Goal: Find specific page/section: Find specific page/section

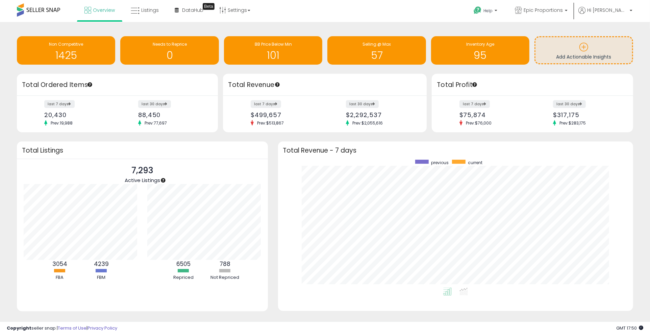
scroll to position [128, 342]
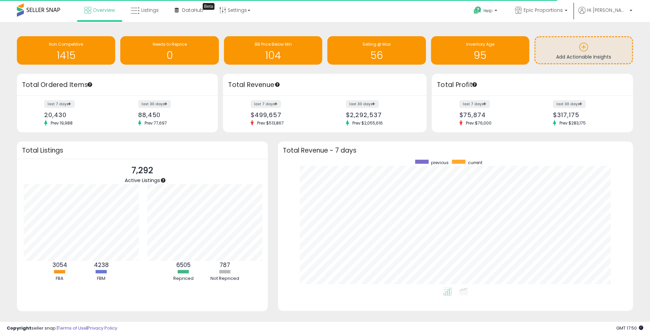
scroll to position [337856, 337642]
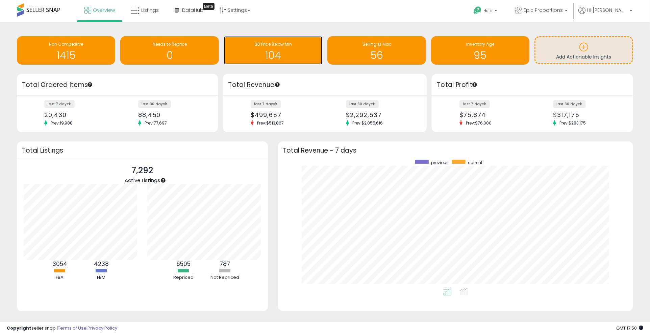
click at [283, 53] on h1 "104" at bounding box center [273, 55] width 92 height 11
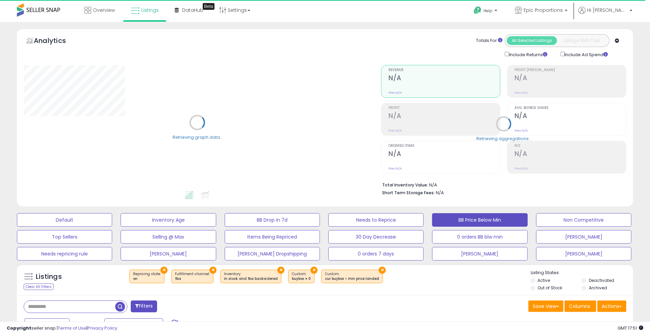
scroll to position [75, 0]
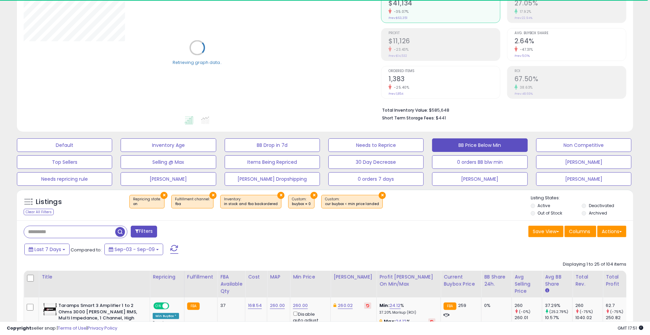
click at [80, 238] on div "Filters" at bounding box center [172, 232] width 307 height 14
click at [78, 233] on input "text" at bounding box center [69, 232] width 91 height 12
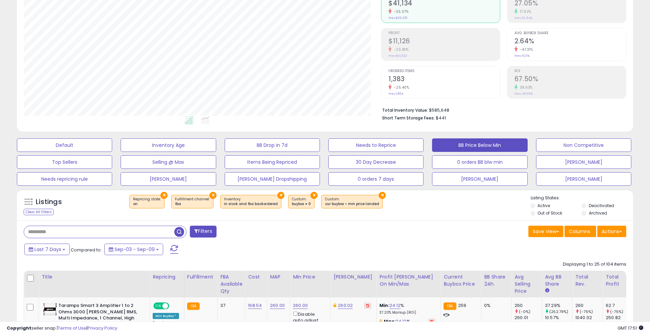
scroll to position [139, 358]
type input "*****"
click at [176, 227] on span "button" at bounding box center [179, 232] width 10 height 10
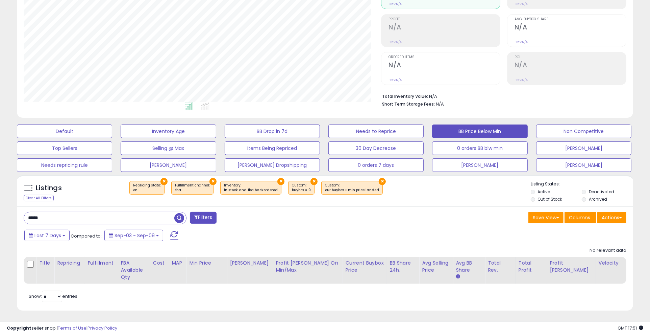
scroll to position [139, 358]
